Goal: Find contact information: Find contact information

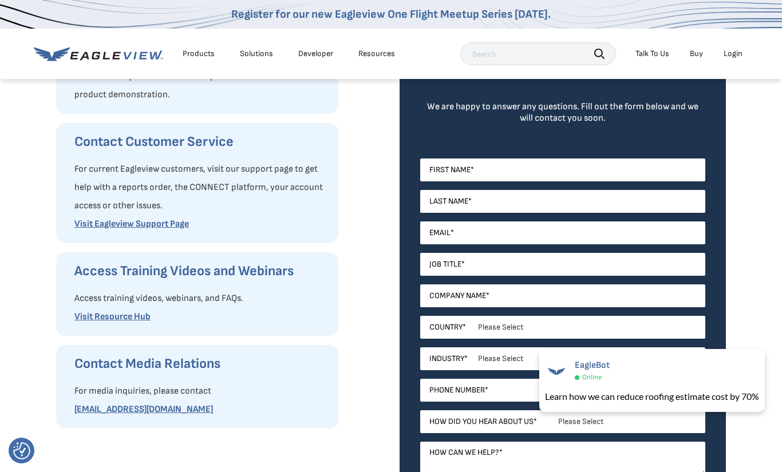
scroll to position [183, 0]
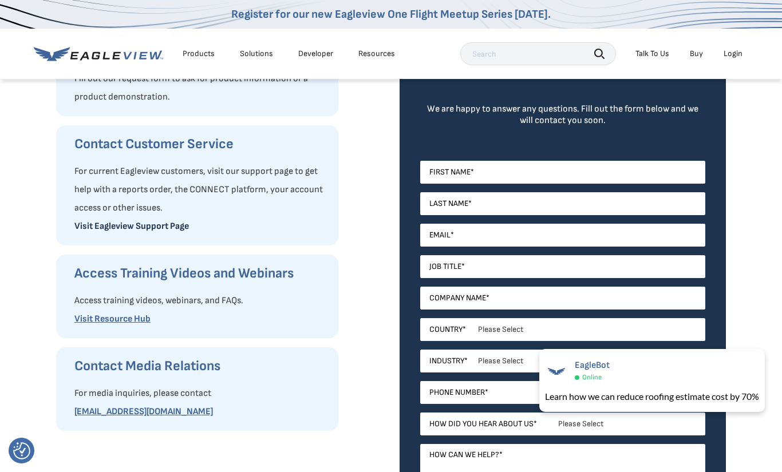
click at [182, 224] on link "Visit Eagleview Support Page" at bounding box center [131, 226] width 114 height 11
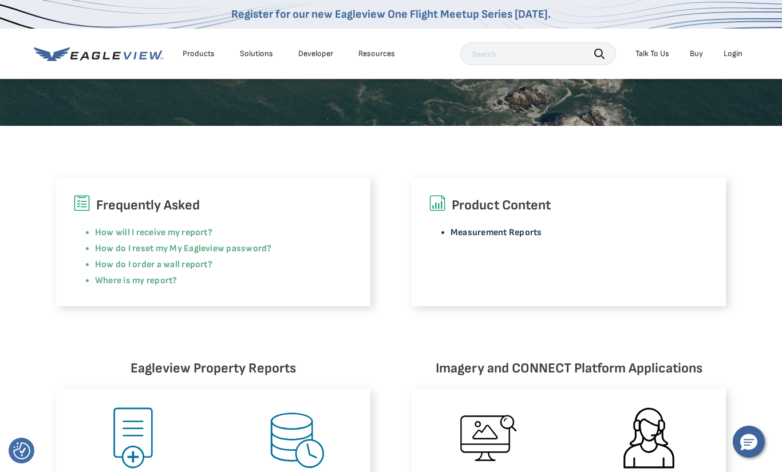
click at [523, 231] on link "Measurement Reports" at bounding box center [496, 232] width 92 height 11
click at [657, 51] on div "Talk To Us" at bounding box center [652, 54] width 34 height 10
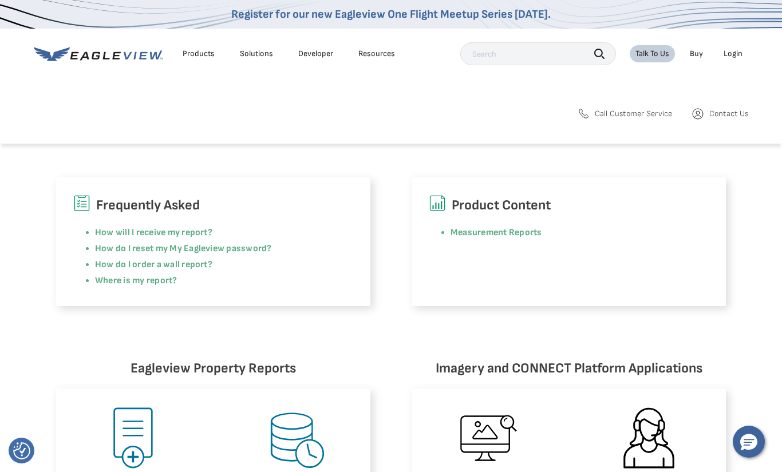
click at [636, 112] on span "Call Customer Service" at bounding box center [634, 114] width 78 height 10
